Goal: Task Accomplishment & Management: Complete application form

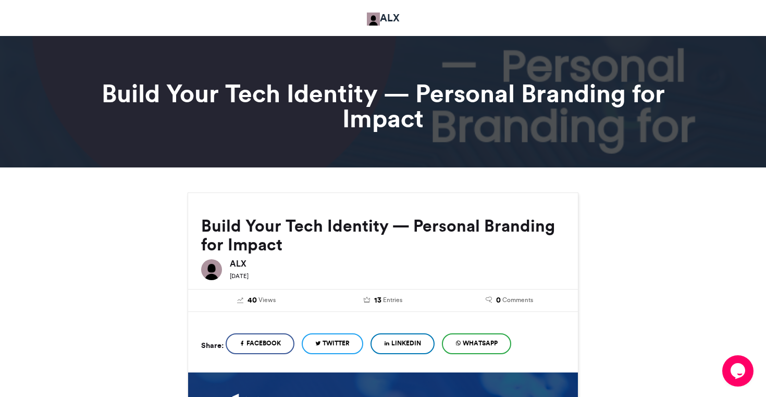
click at [286, 245] on h2 "Build Your Tech Identity — Personal Branding for Impact" at bounding box center [383, 235] width 364 height 38
click at [273, 246] on h2 "Build Your Tech Identity — Personal Branding for Impact" at bounding box center [383, 235] width 364 height 38
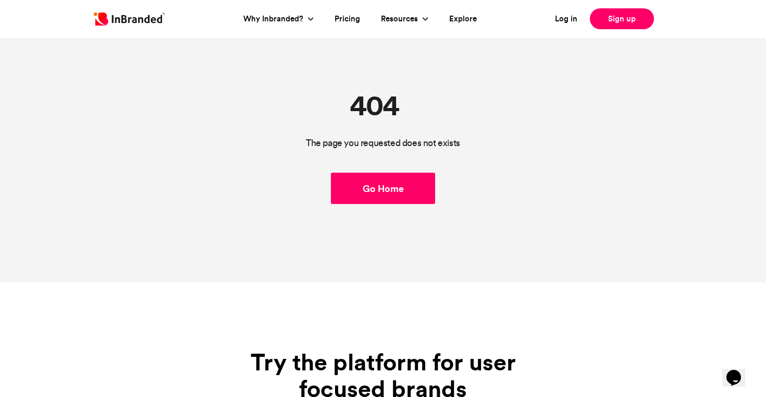
click at [381, 190] on link "Go Home" at bounding box center [383, 188] width 104 height 31
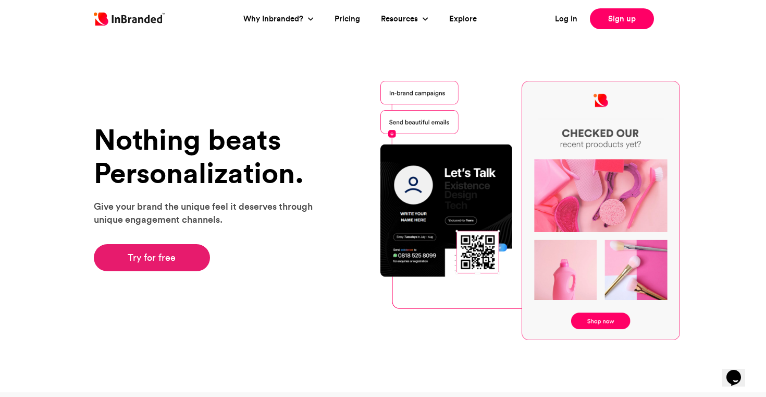
click at [153, 261] on link "Try for free" at bounding box center [152, 257] width 116 height 27
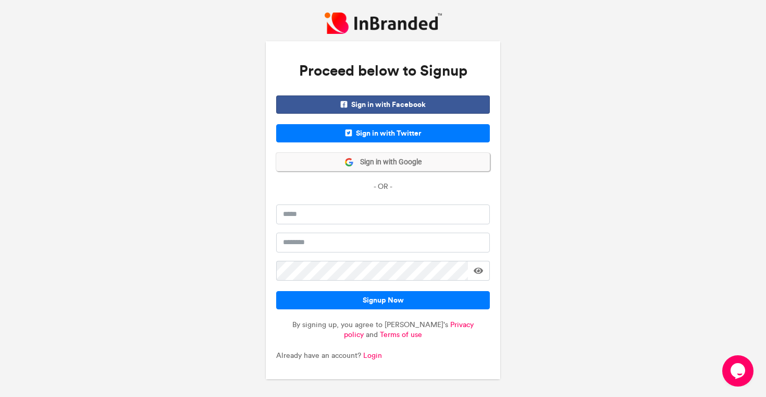
click at [375, 160] on span "Sign in with Google" at bounding box center [388, 162] width 68 height 10
